Goal: Task Accomplishment & Management: Use online tool/utility

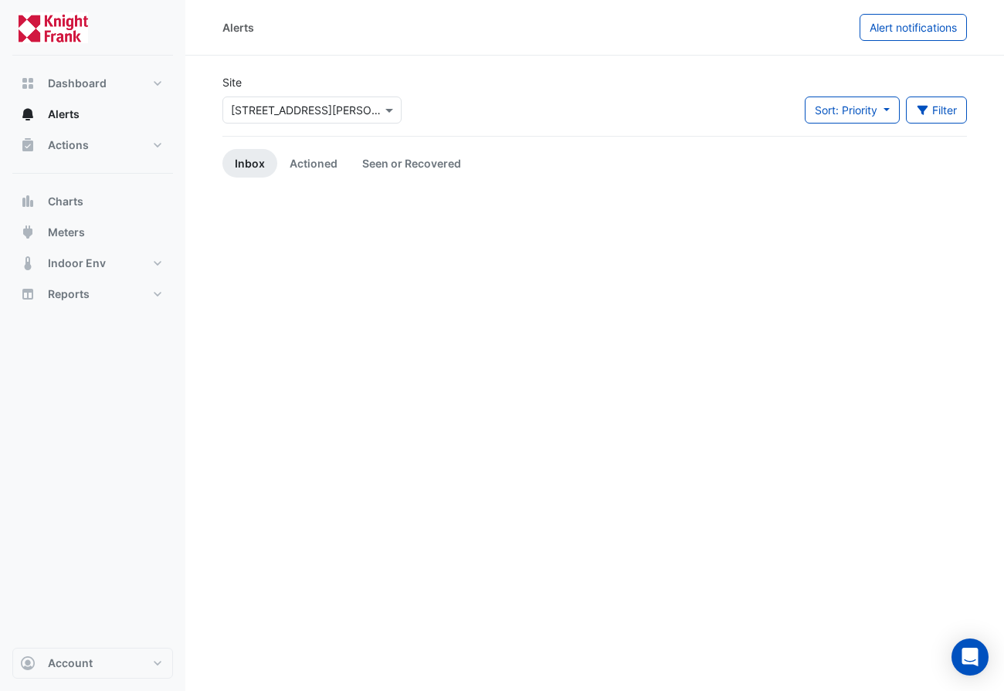
scroll to position [2280, 0]
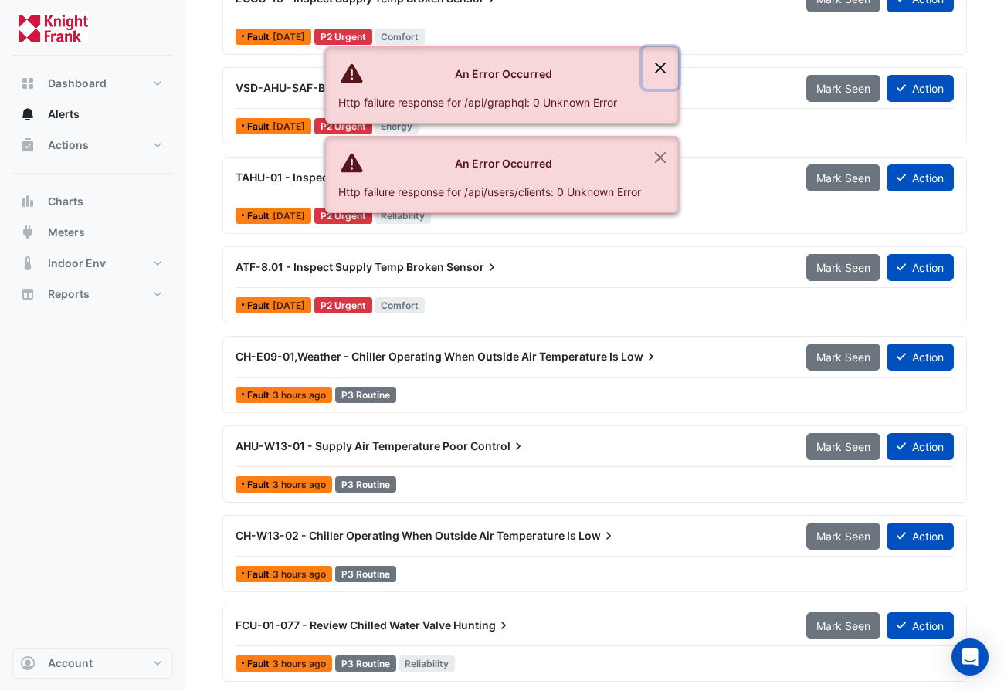
click at [662, 71] on button "Close" at bounding box center [661, 68] width 36 height 42
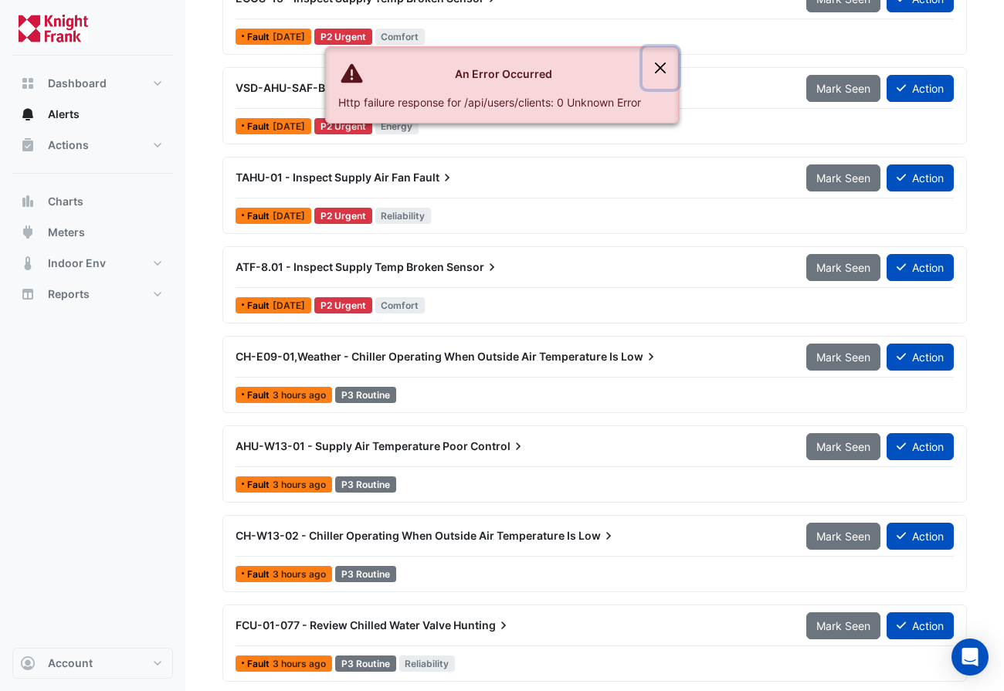
click at [661, 62] on button "Close" at bounding box center [661, 68] width 36 height 42
